Goal: Register for event/course

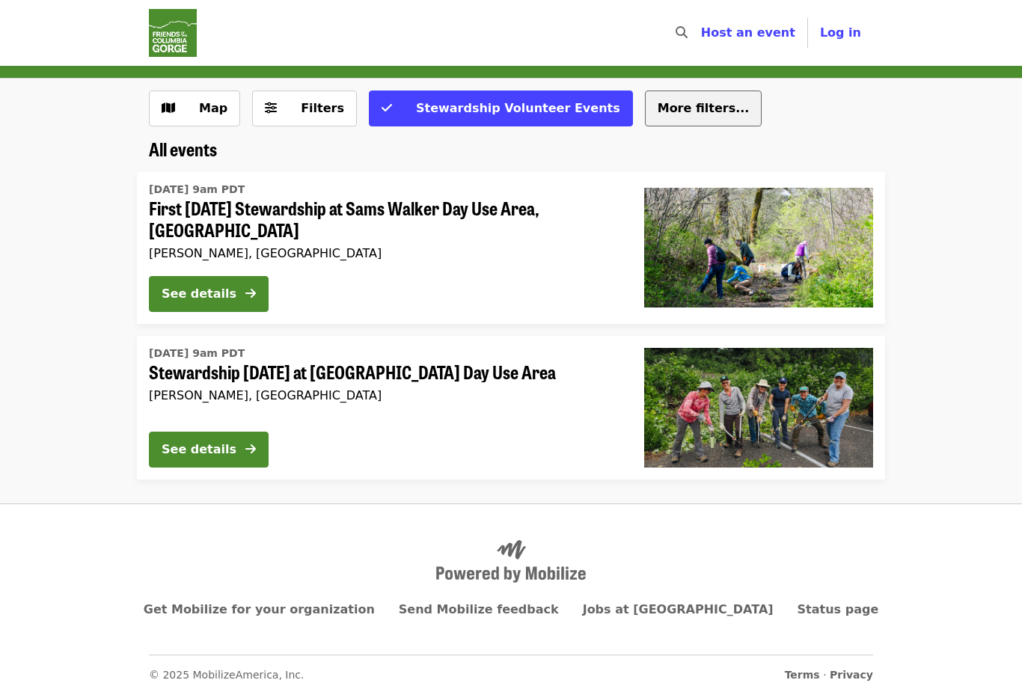
click at [664, 115] on span "More filters..." at bounding box center [704, 108] width 92 height 14
click at [235, 276] on button "See details" at bounding box center [209, 294] width 120 height 36
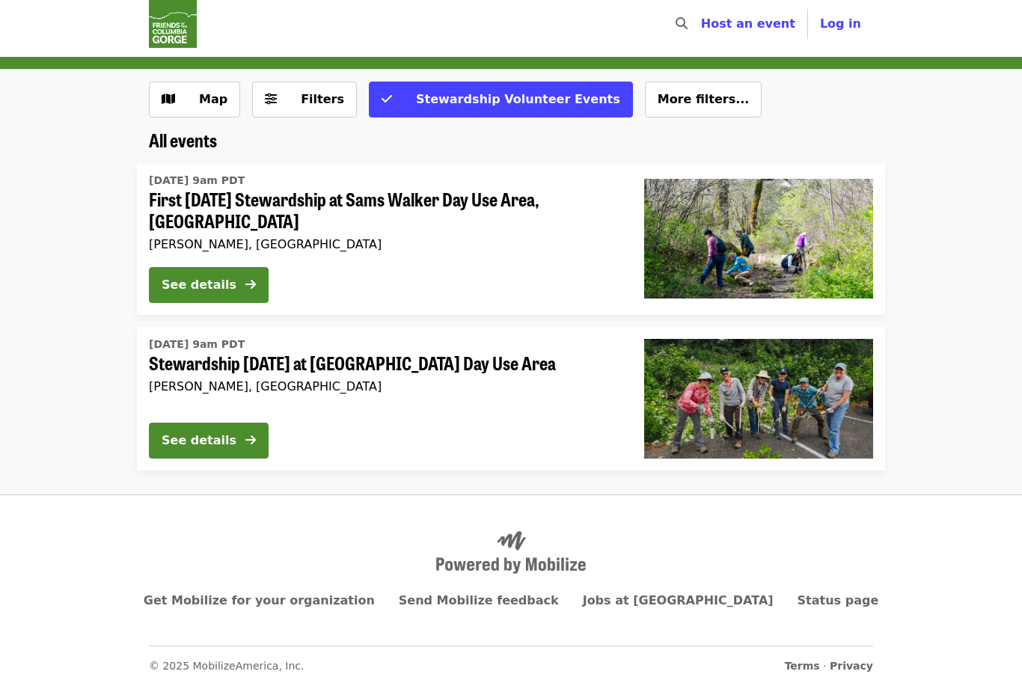
scroll to position [48, 0]
click at [832, 344] on img at bounding box center [758, 399] width 229 height 120
